Goal: Information Seeking & Learning: Learn about a topic

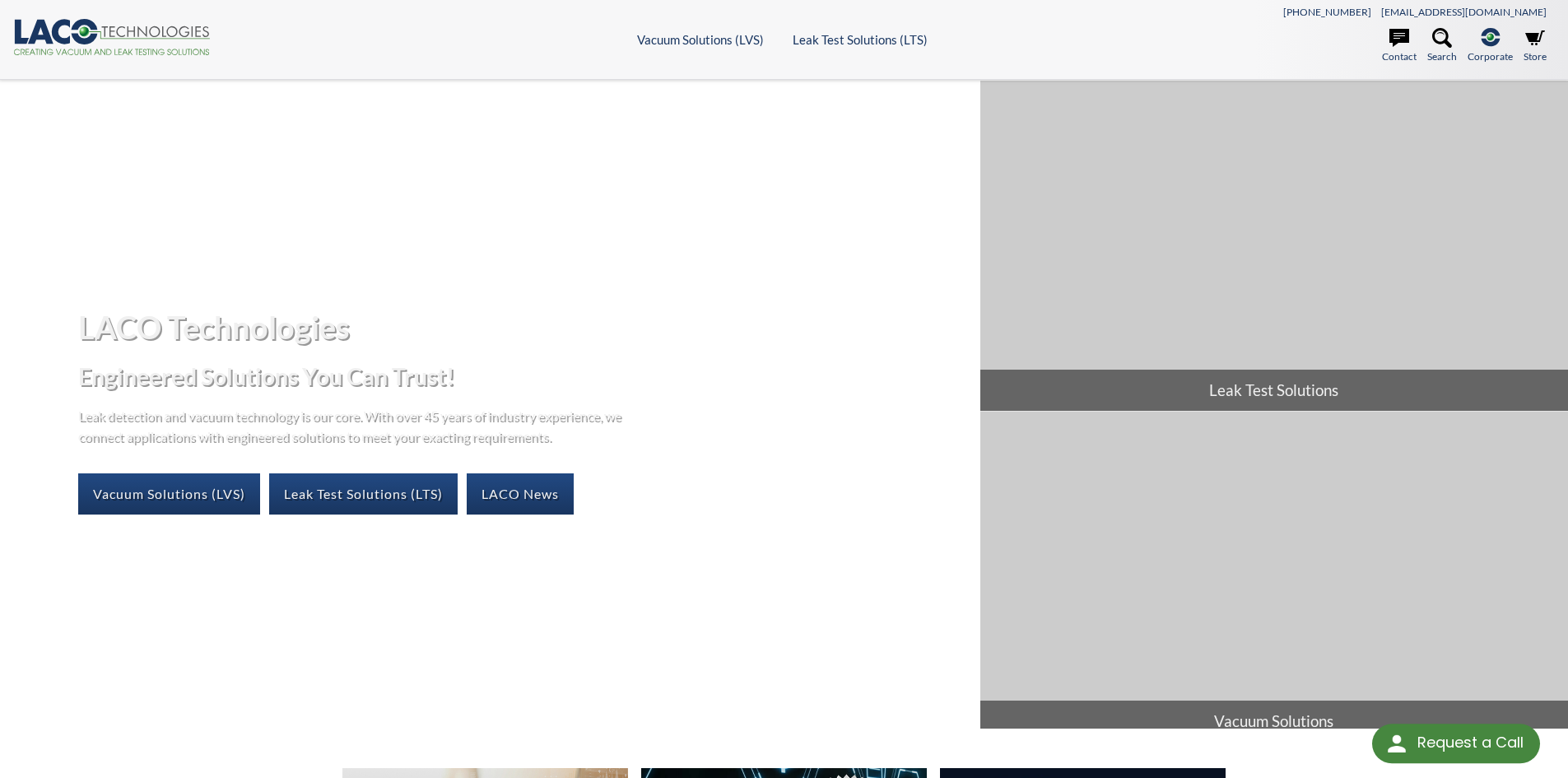
select select "Language Translate Widget"
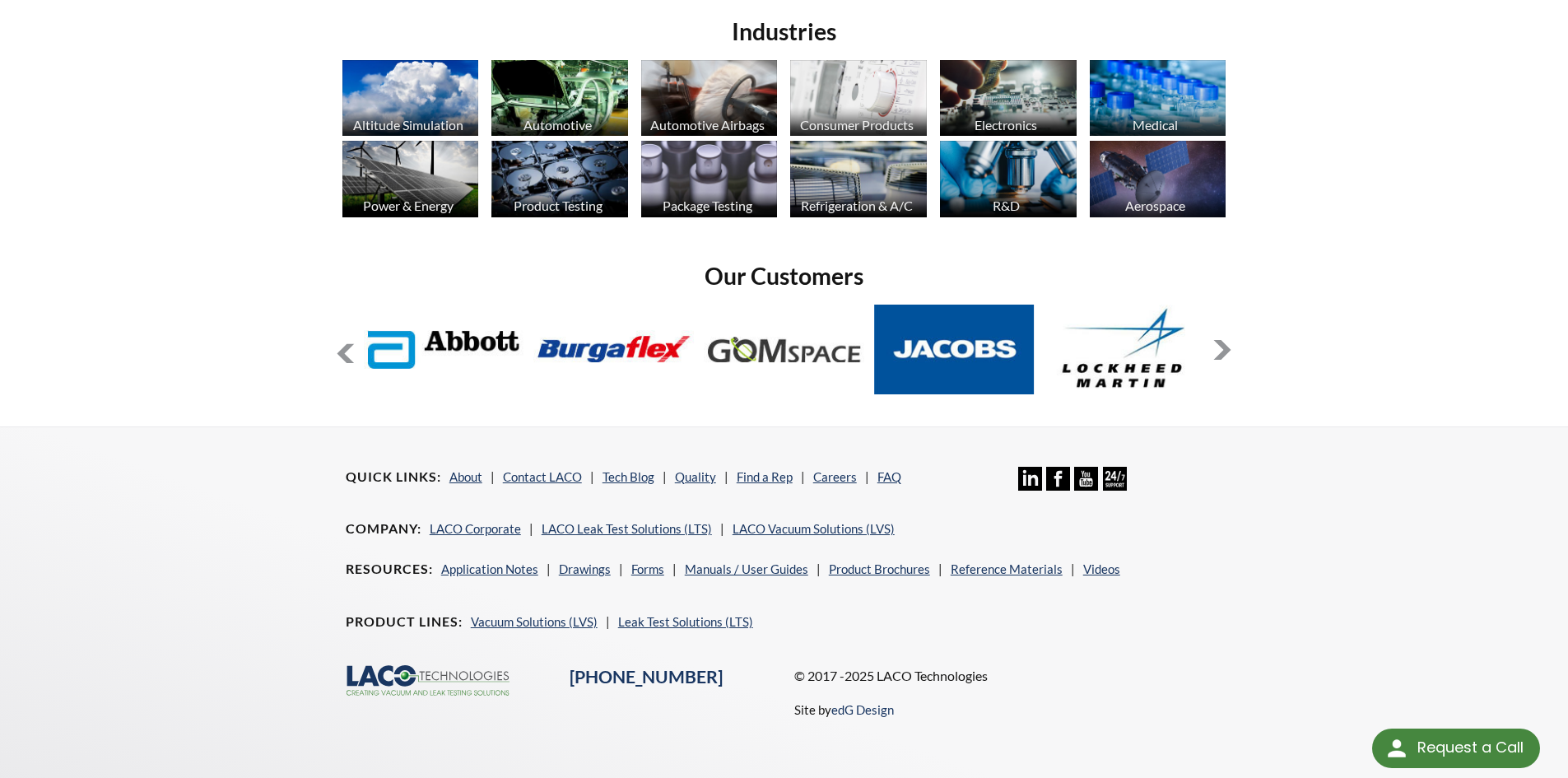
scroll to position [1315, 0]
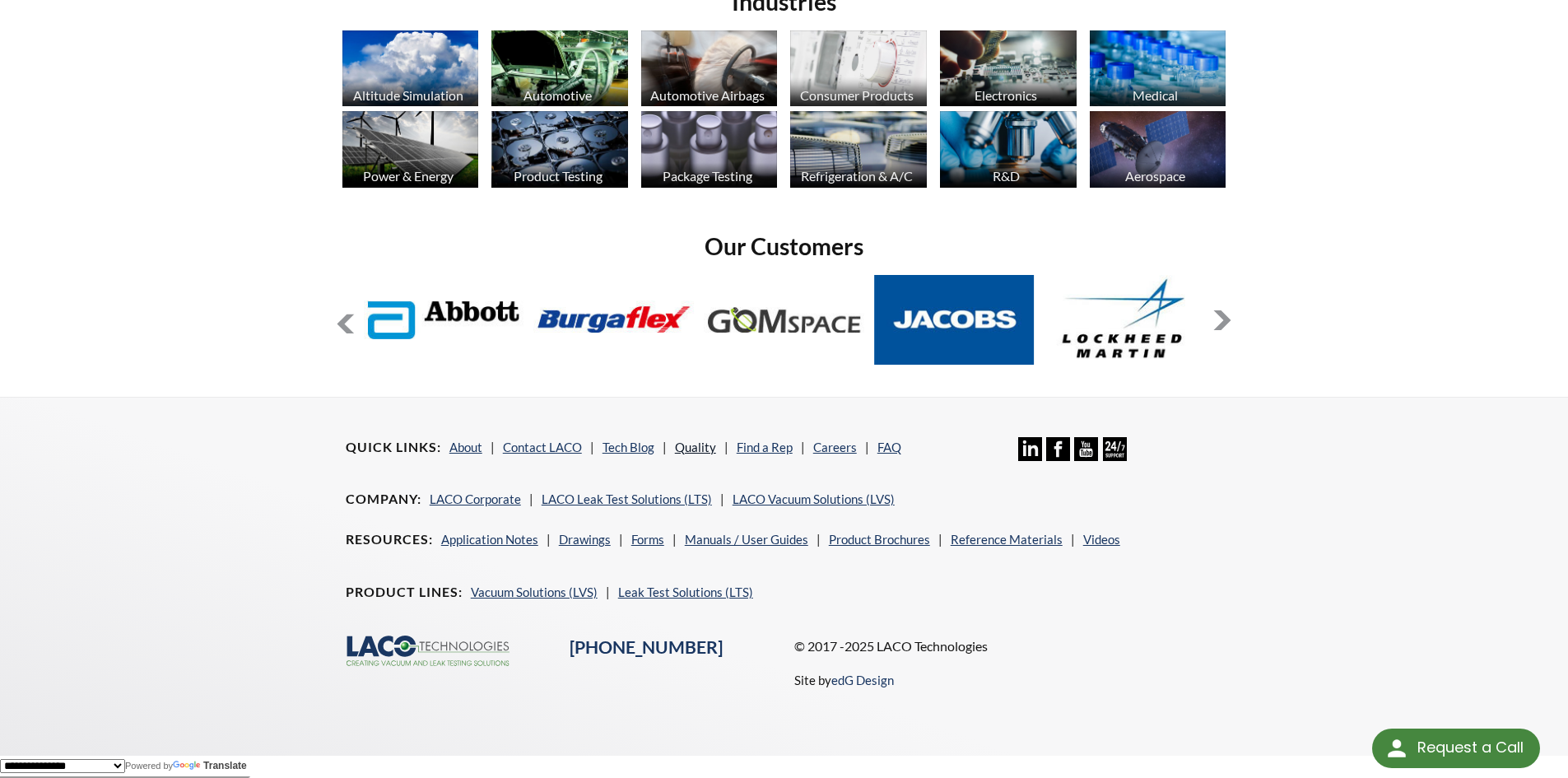
click at [697, 443] on link "Quality" at bounding box center [696, 447] width 41 height 15
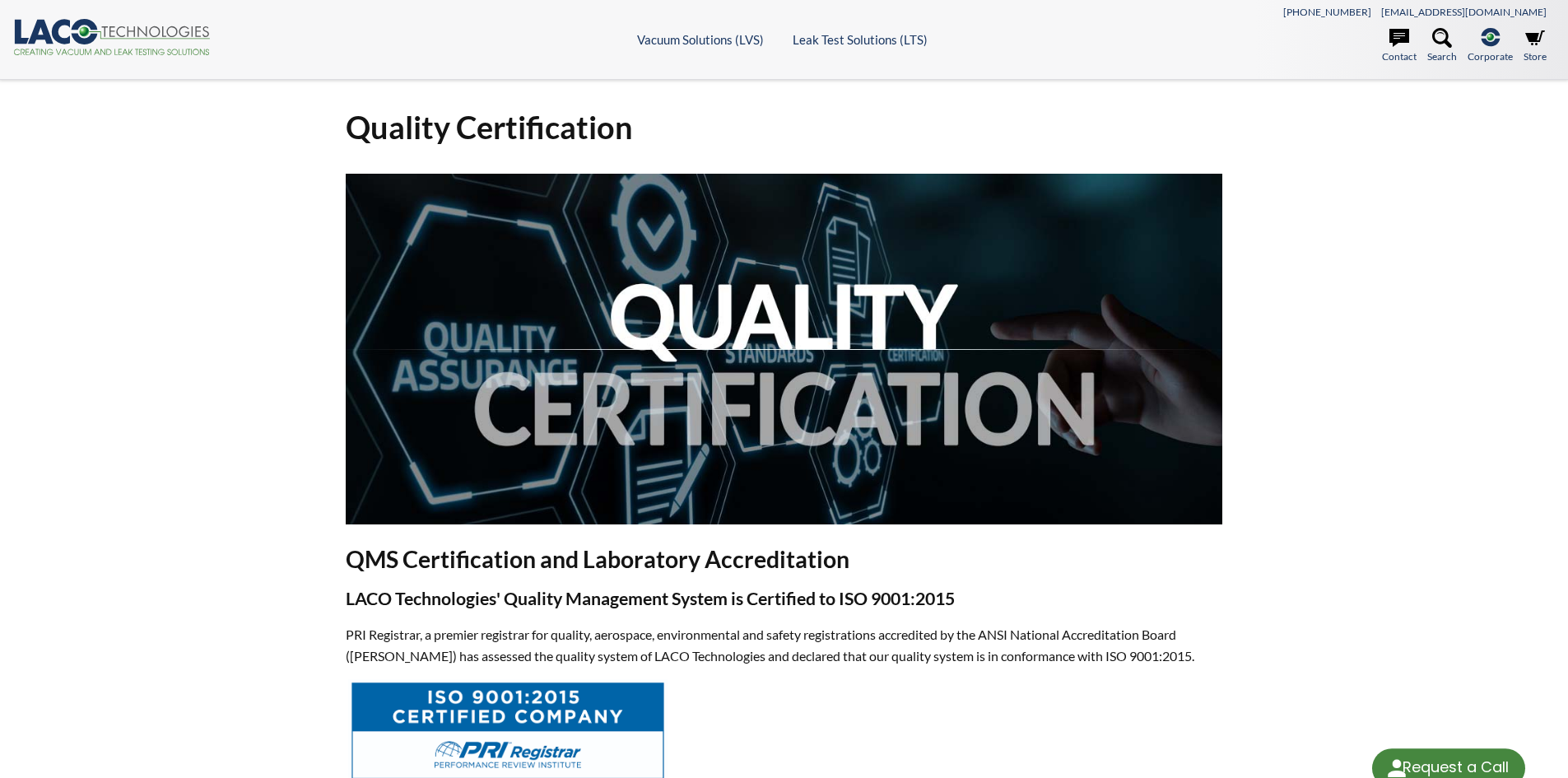
select select "Language Translate Widget"
click at [187, 46] on icon ".cls-1{fill:#193661;}.cls-2{fill:#58595b;}.cls-3{fill:url(#radial-gradient);}.c…" at bounding box center [112, 37] width 198 height 36
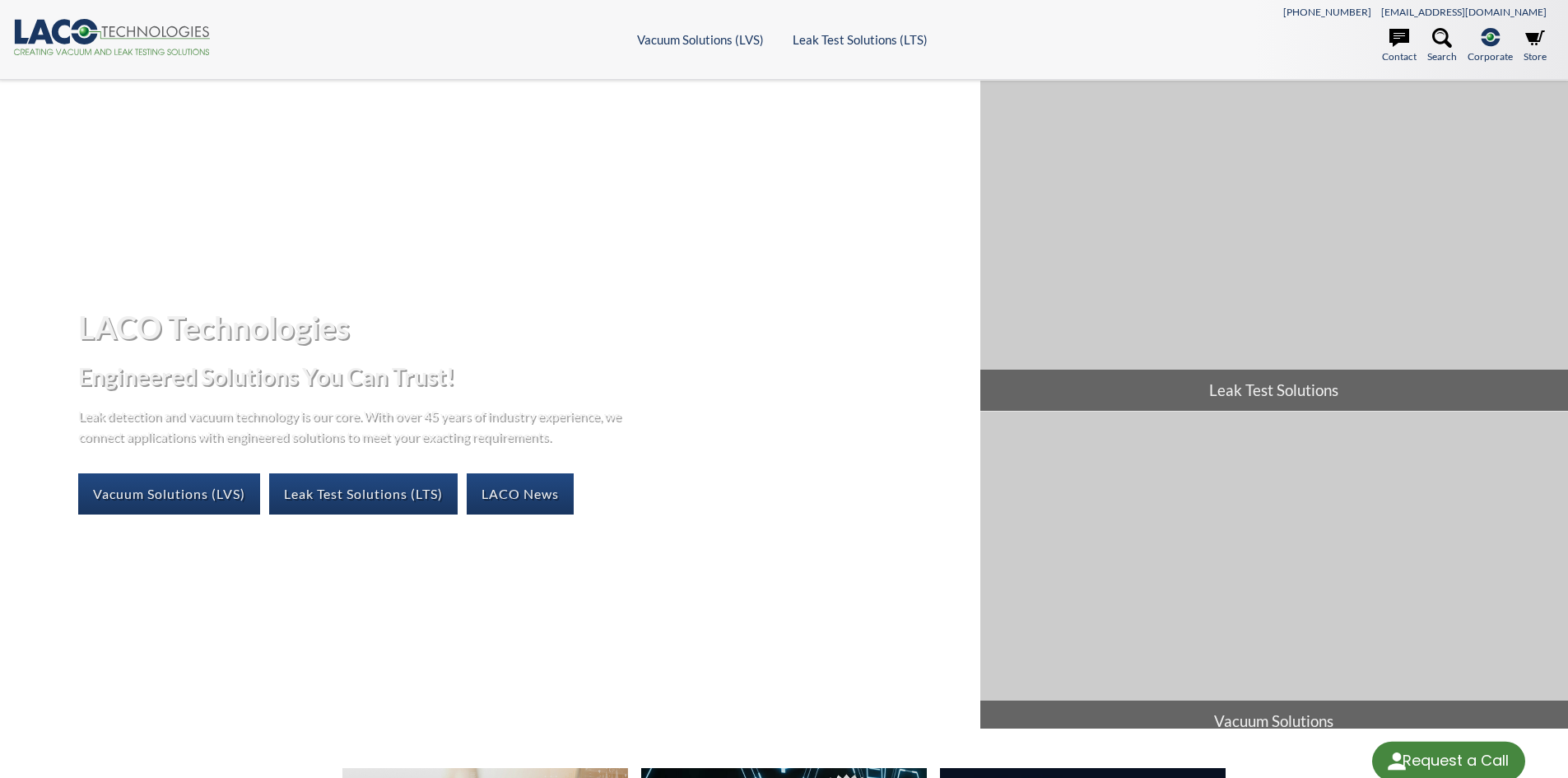
select select "Language Translate Widget"
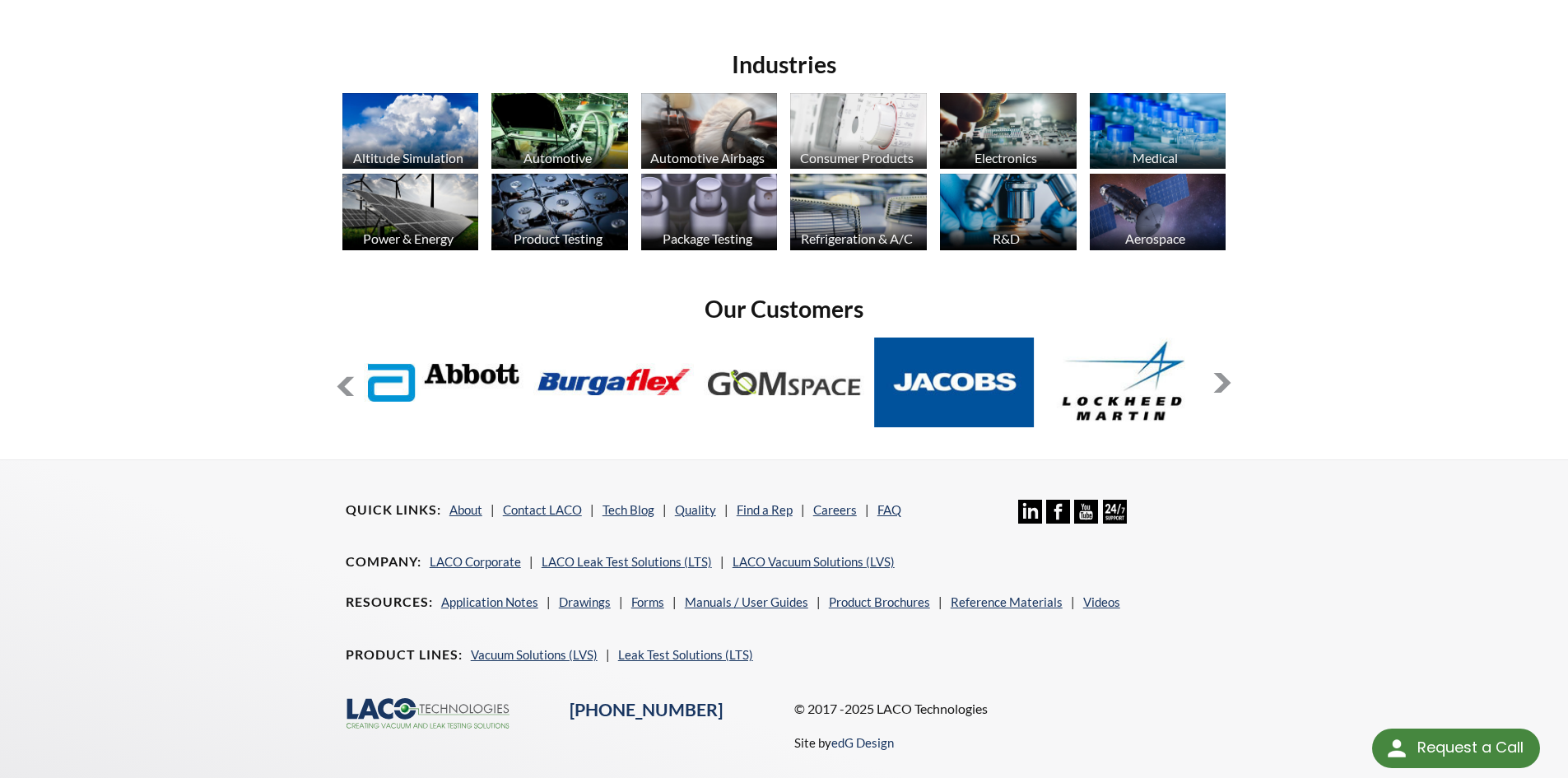
scroll to position [1233, 0]
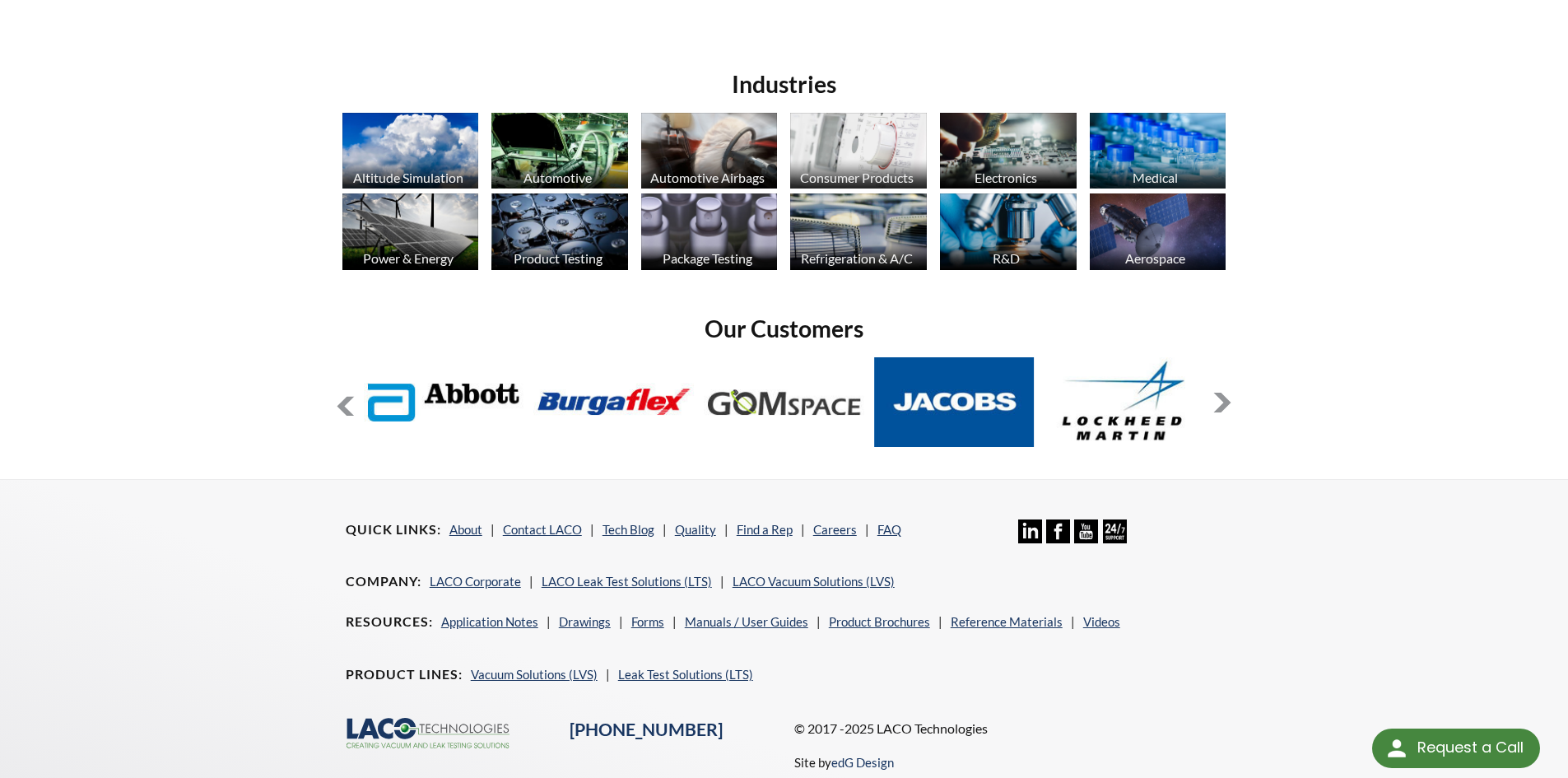
click at [1131, 230] on img at bounding box center [1158, 231] width 137 height 76
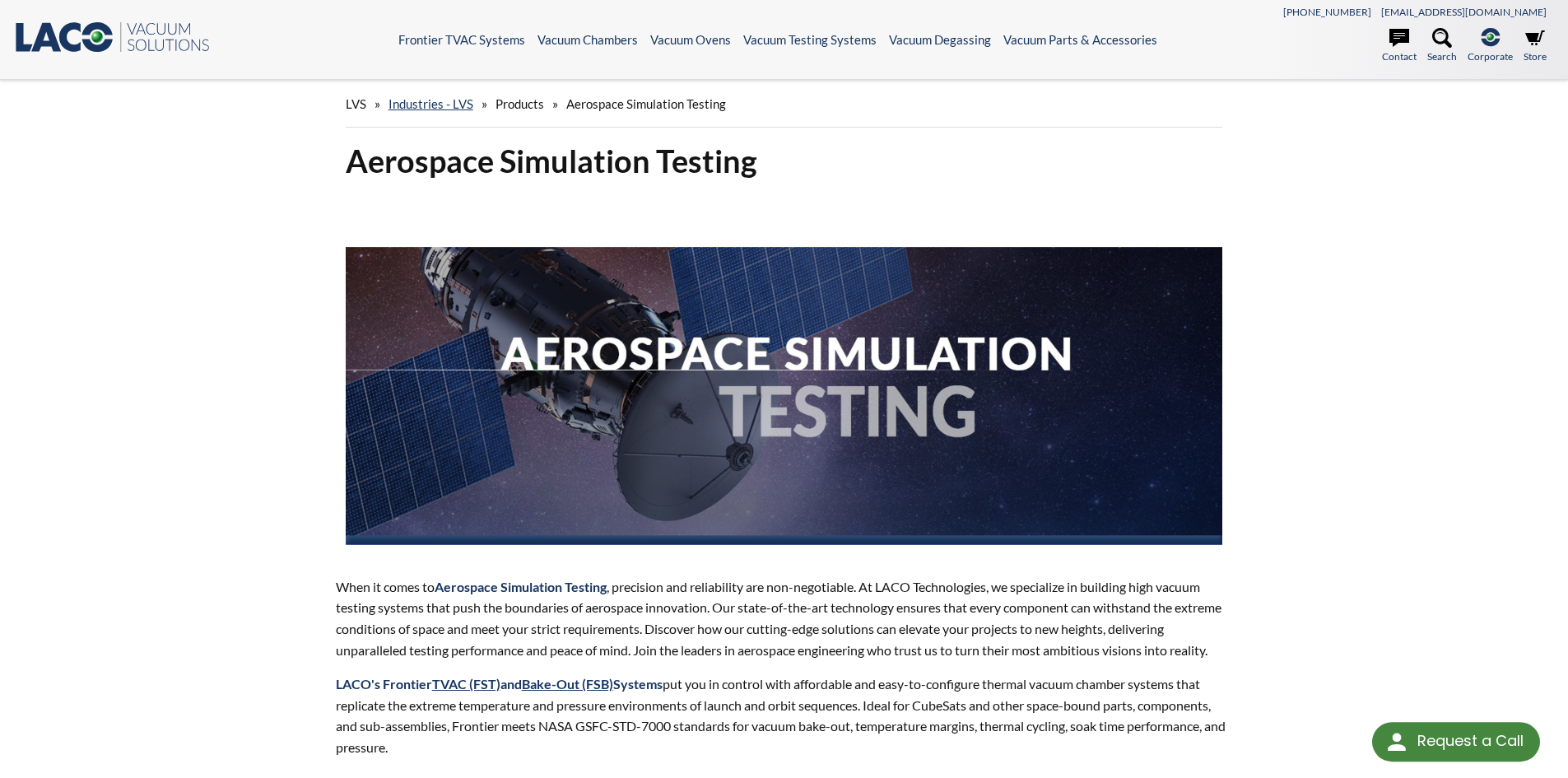
select select "Language Translate Widget"
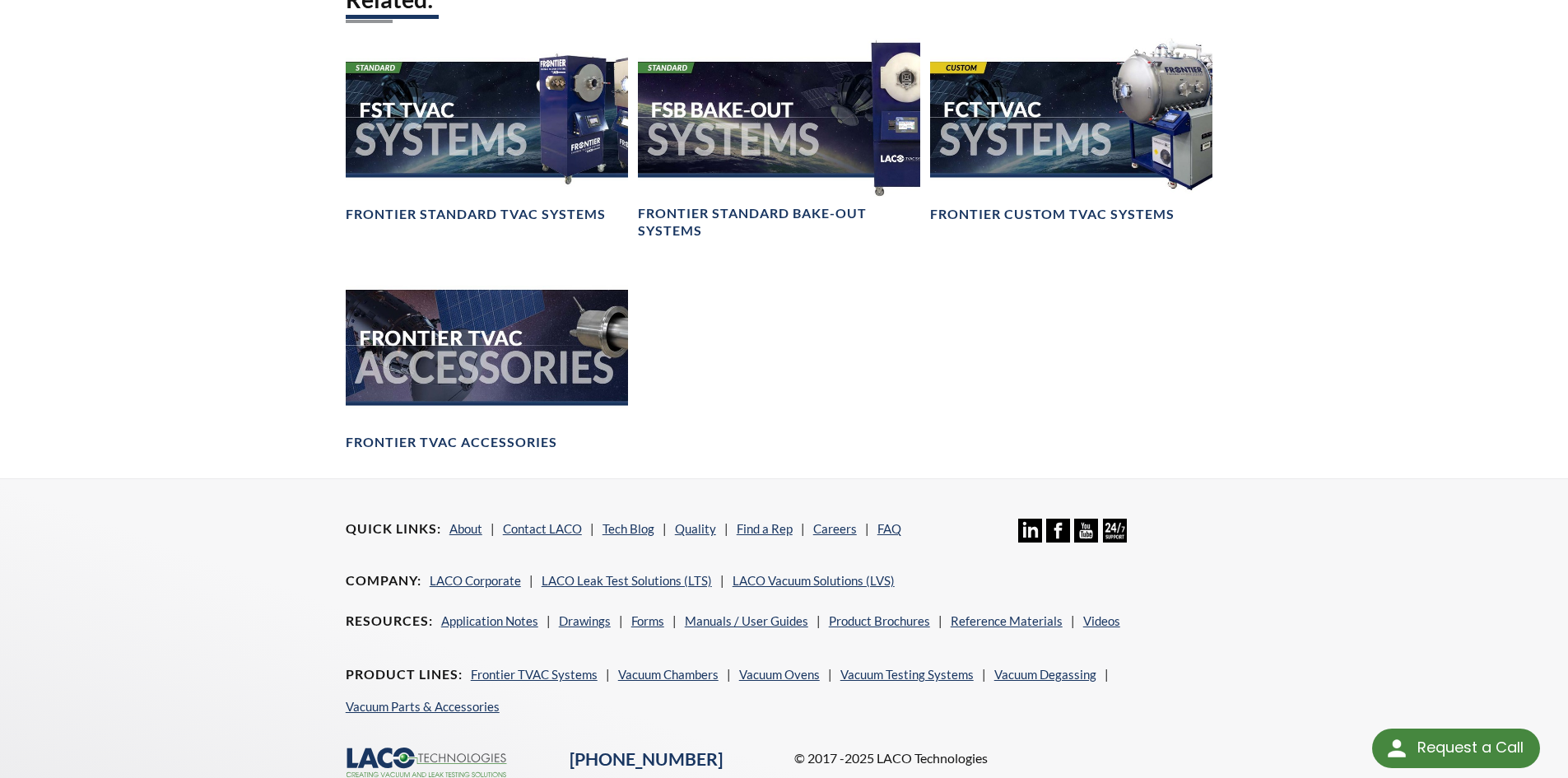
scroll to position [1756, 0]
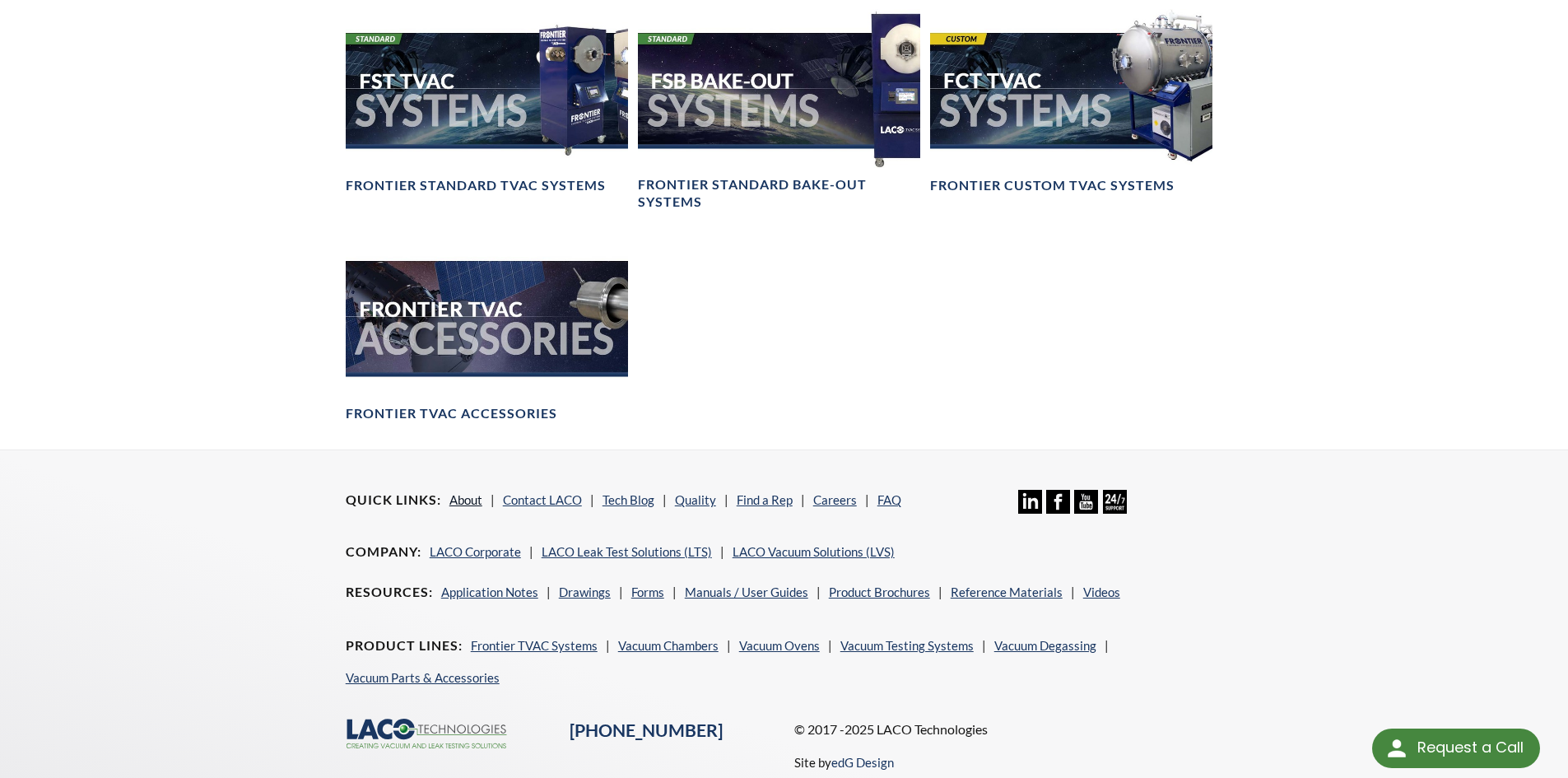
click at [470, 499] on link "About" at bounding box center [466, 499] width 33 height 15
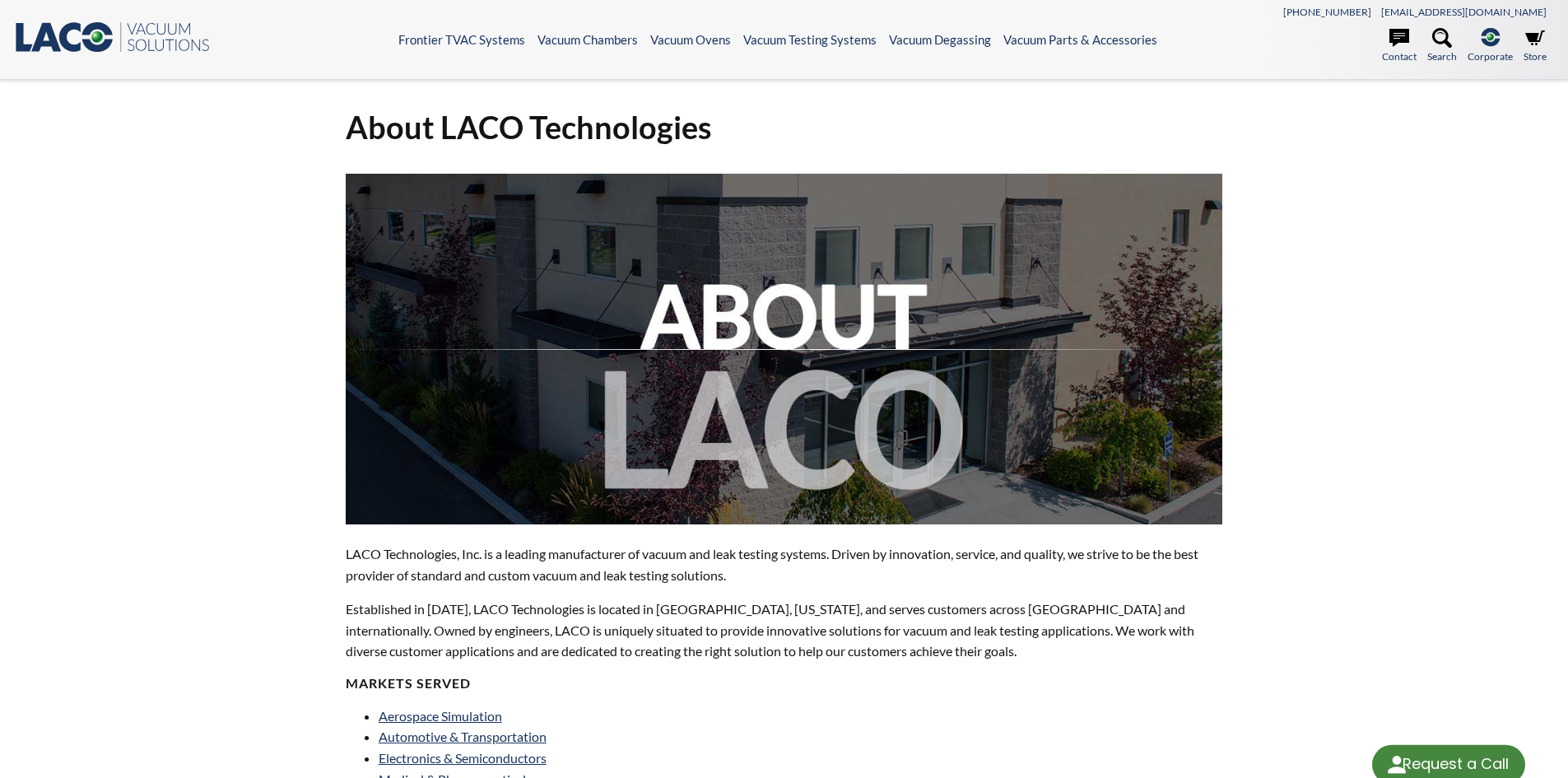
select select "Language Translate Widget"
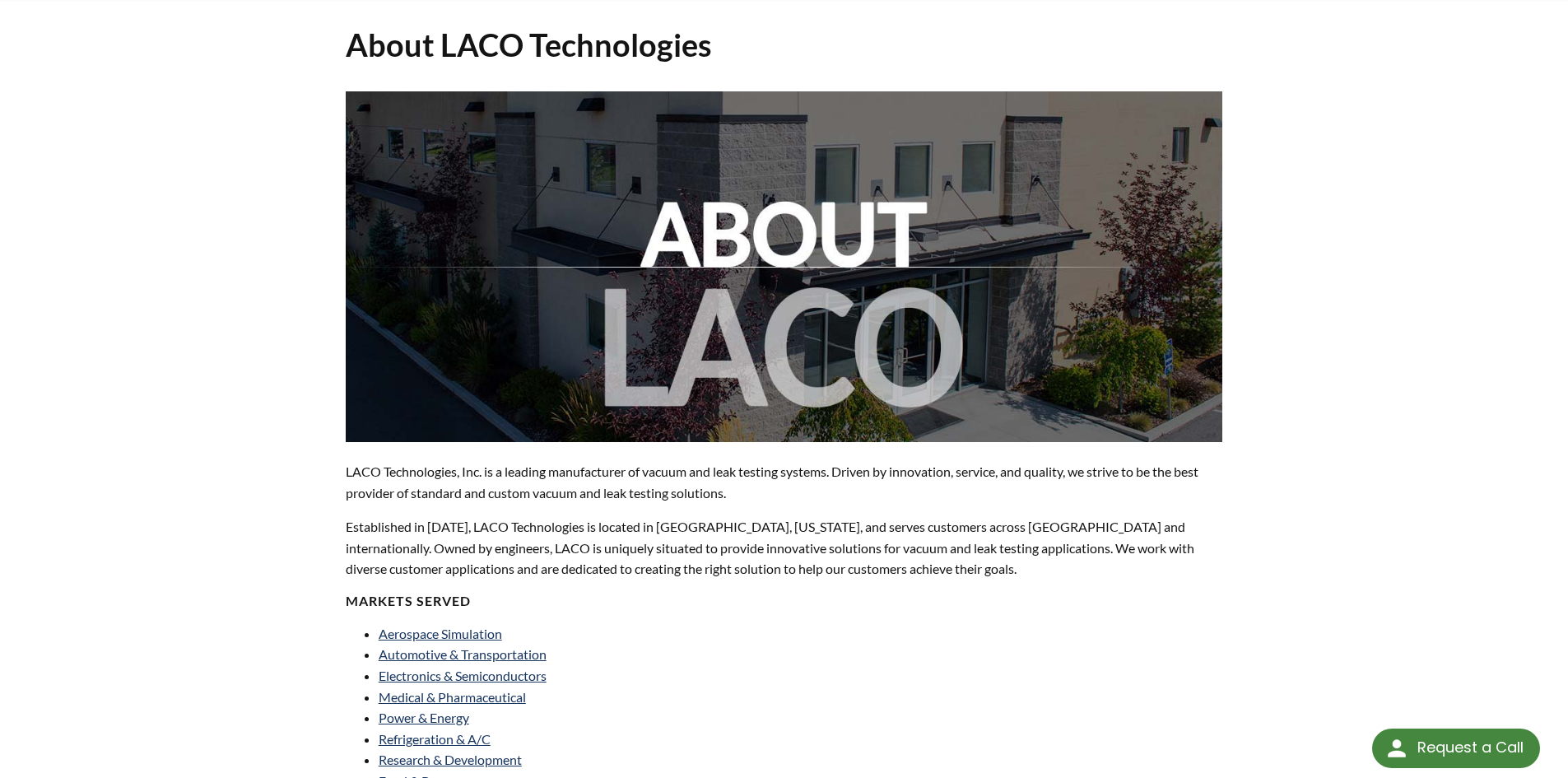
scroll to position [247, 0]
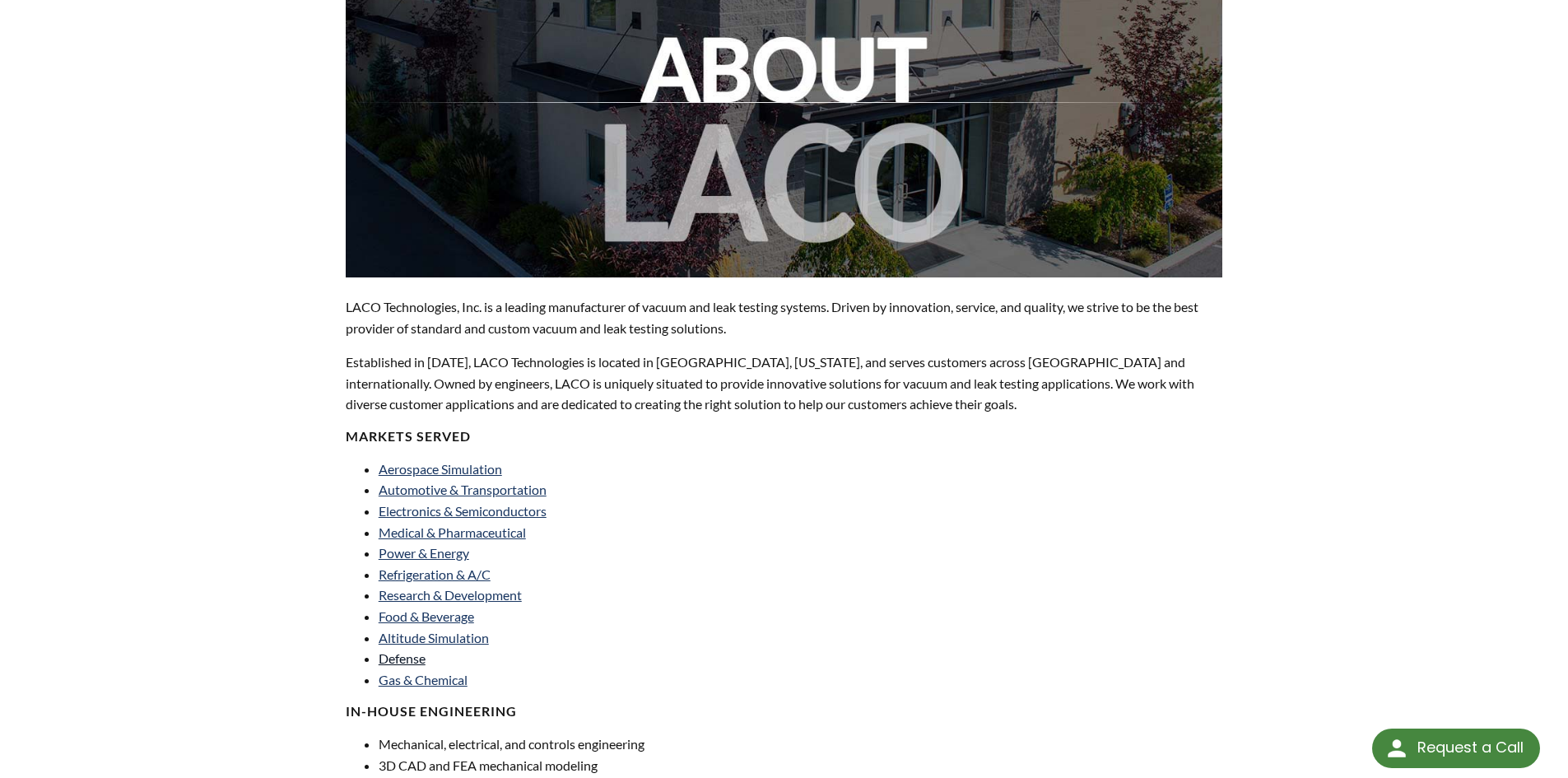
click at [420, 661] on link "Defense" at bounding box center [402, 658] width 47 height 16
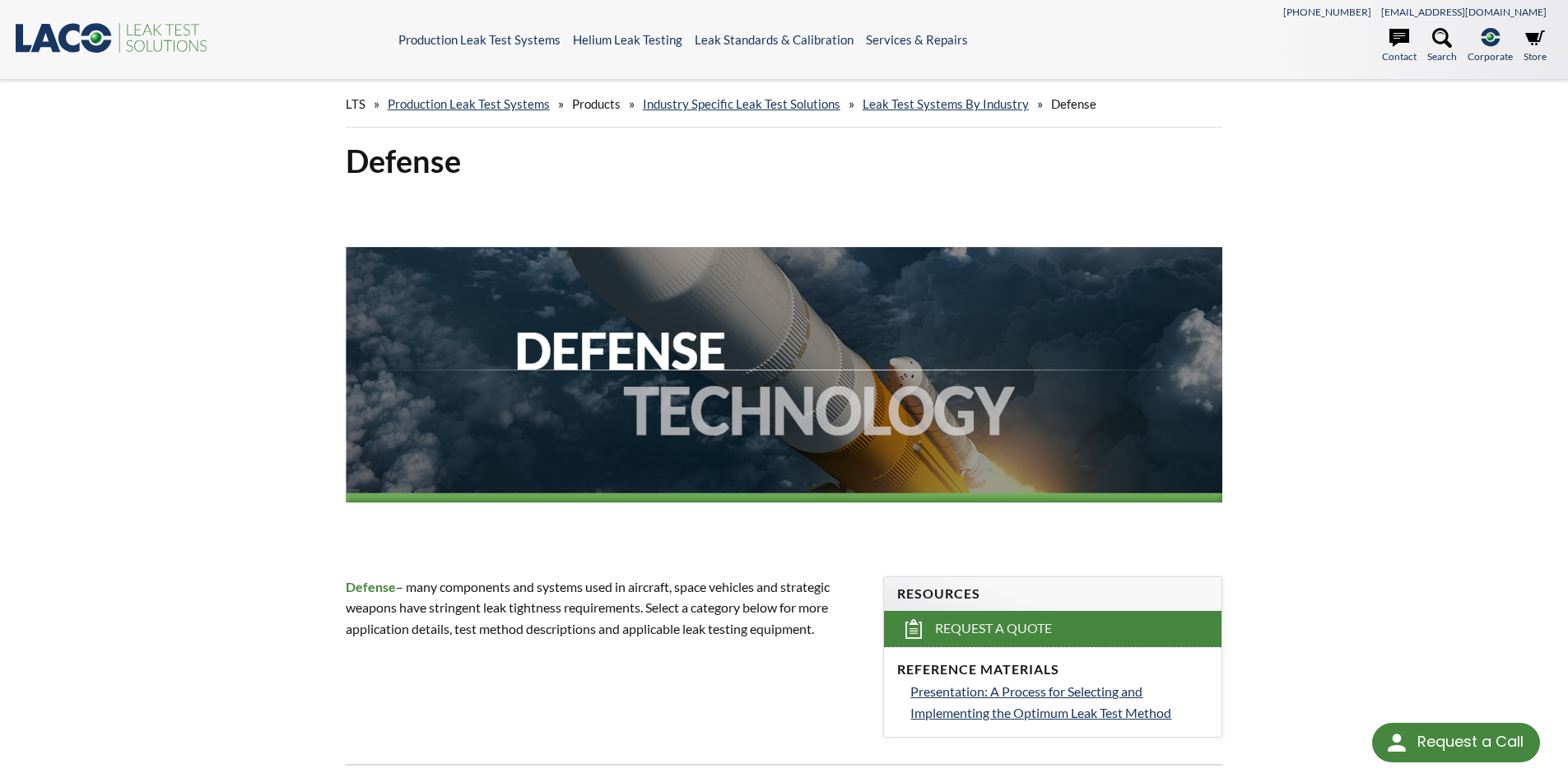
select select "Language Translate Widget"
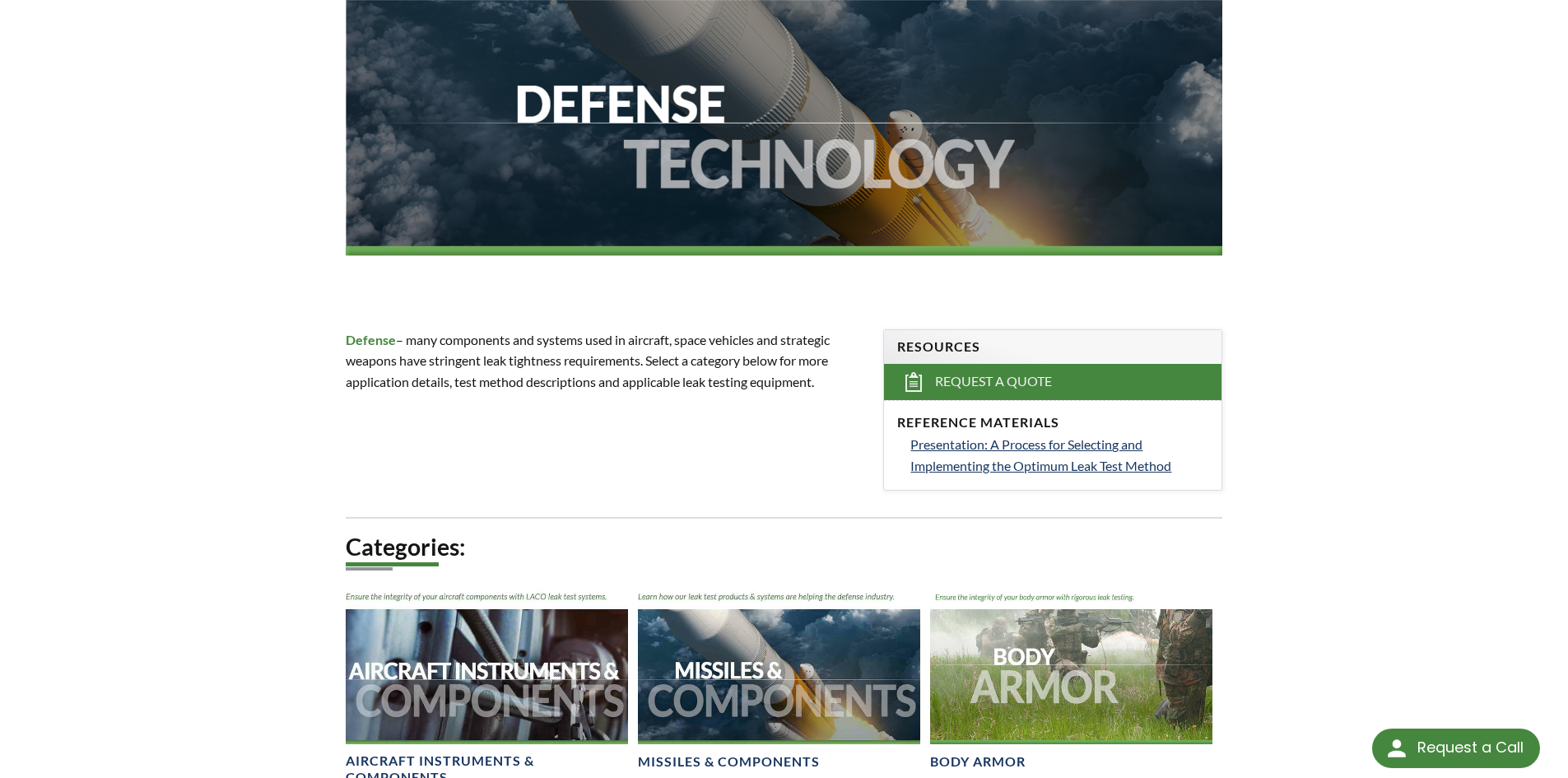
scroll to position [165, 0]
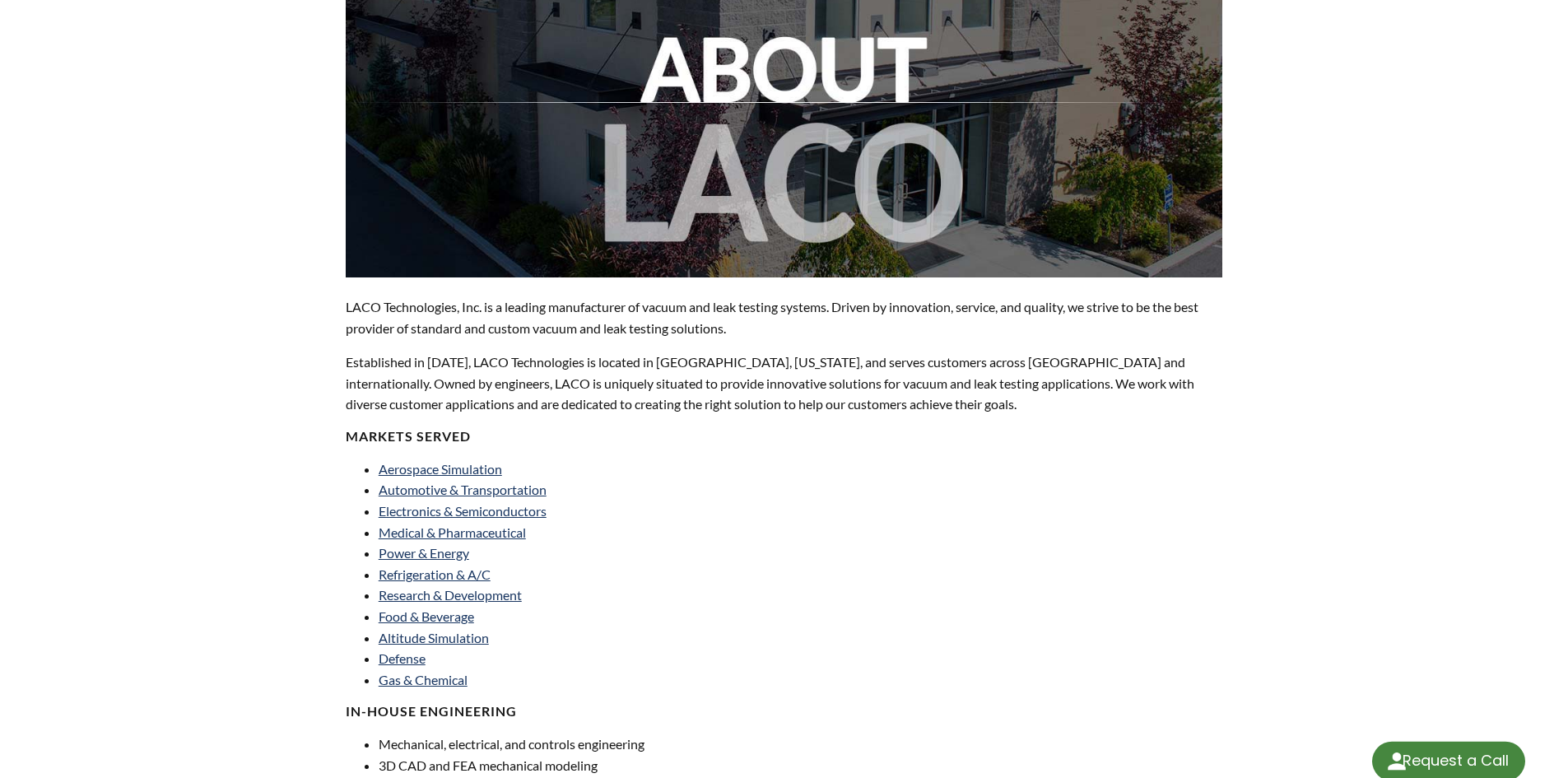
select select "Language Translate Widget"
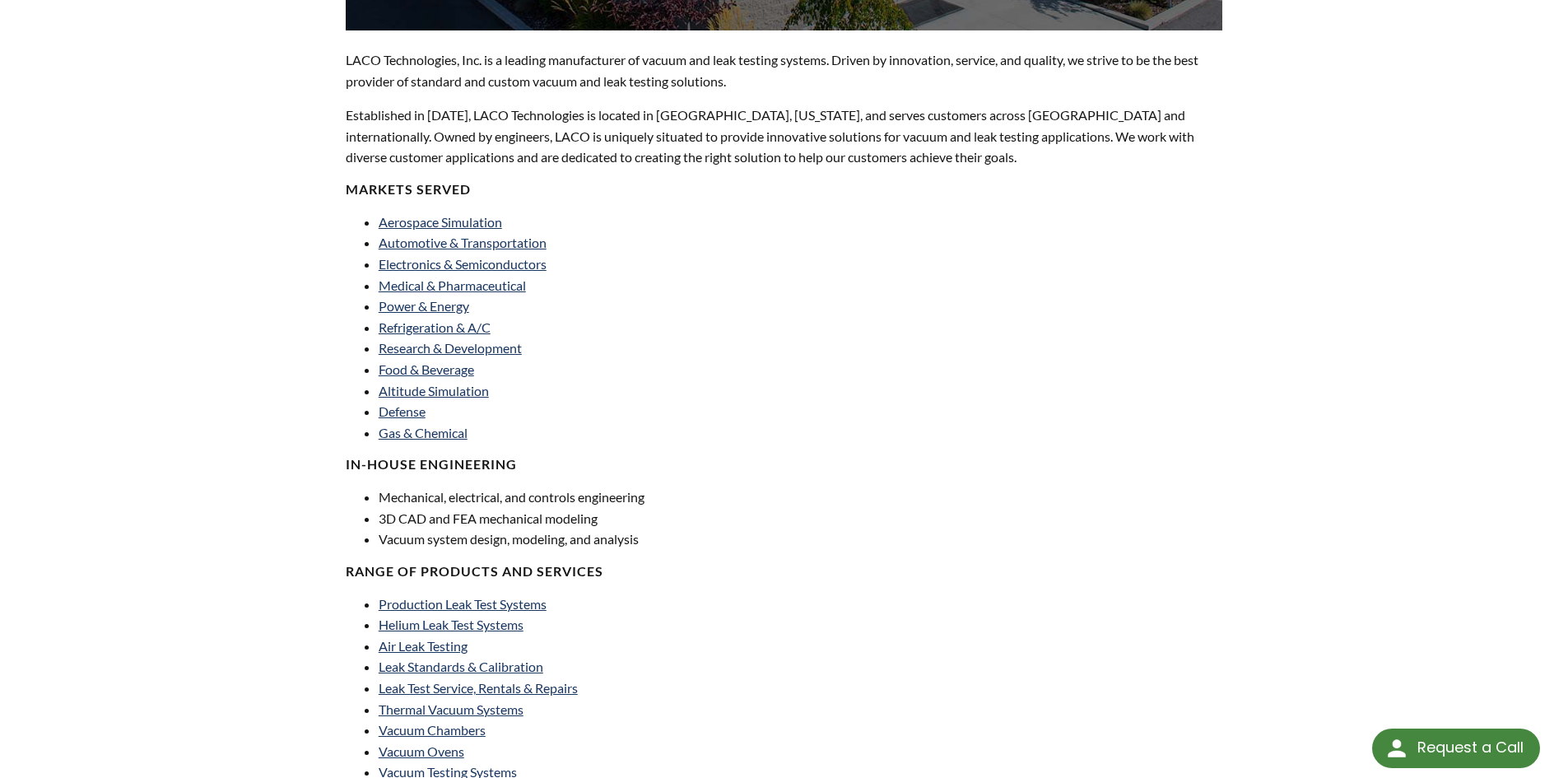
scroll to position [576, 0]
